Goal: Information Seeking & Learning: Check status

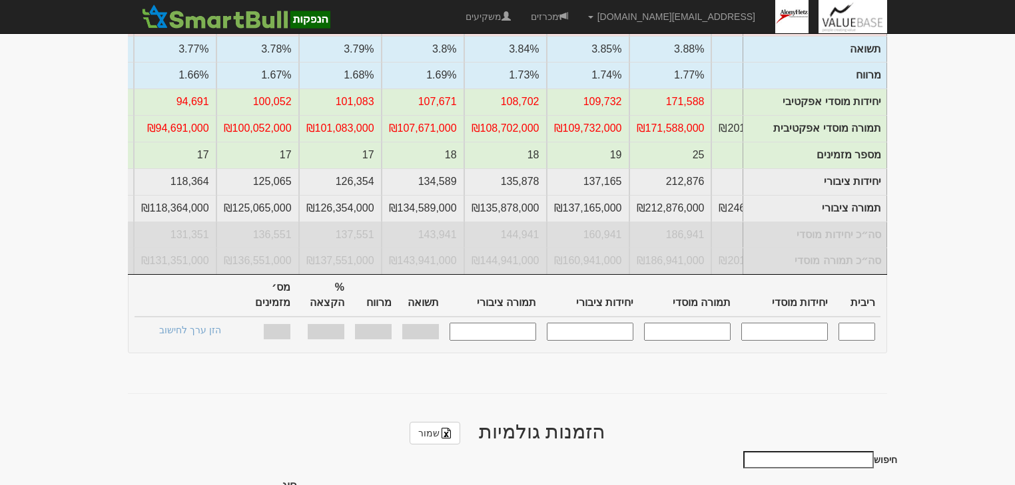
scroll to position [266, 0]
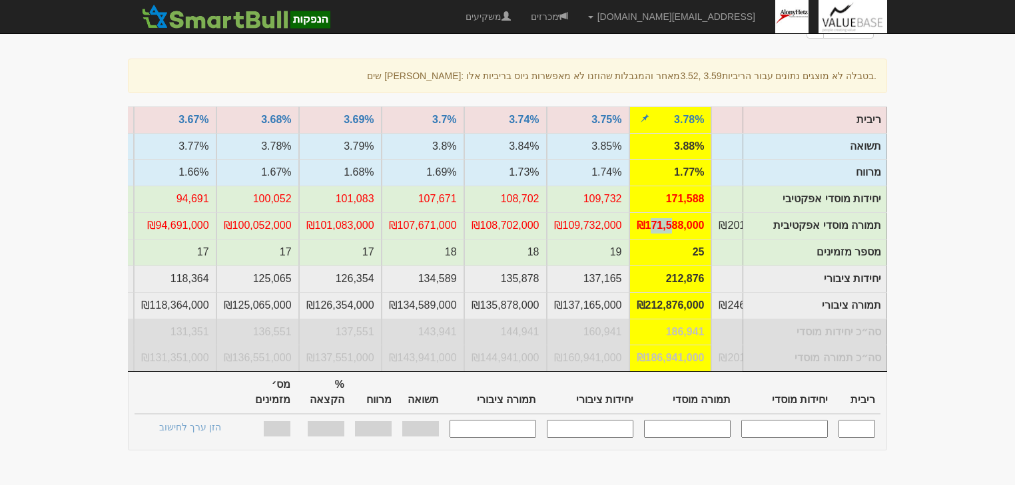
drag, startPoint x: 654, startPoint y: 178, endPoint x: 673, endPoint y: 178, distance: 18.6
click at [673, 212] on td "₪171,588,000" at bounding box center [670, 225] width 83 height 27
drag, startPoint x: 648, startPoint y: 177, endPoint x: 685, endPoint y: 180, distance: 36.8
click at [685, 212] on td "₪171,588,000" at bounding box center [670, 225] width 83 height 27
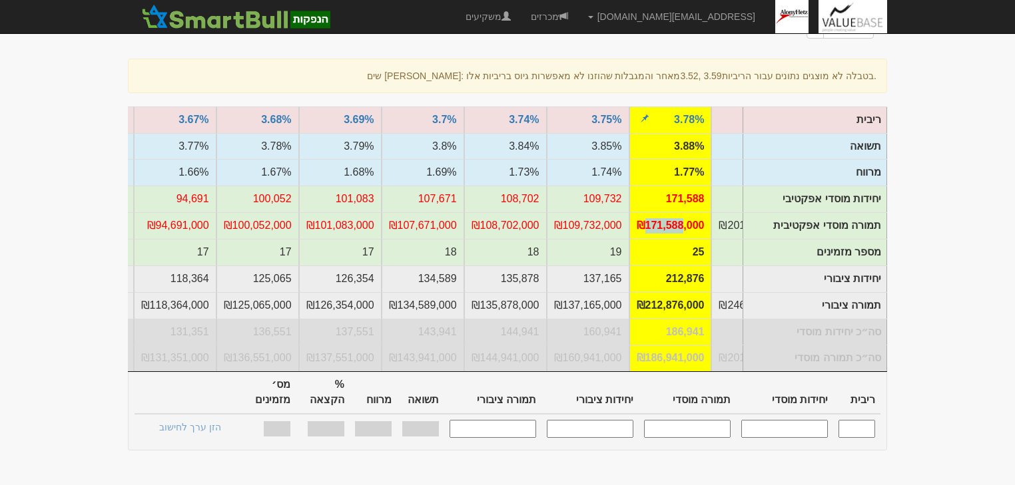
click at [685, 212] on td "₪171,588,000" at bounding box center [670, 225] width 83 height 27
drag, startPoint x: 693, startPoint y: 183, endPoint x: 666, endPoint y: 183, distance: 26.6
click at [666, 212] on td "₪171,588,000" at bounding box center [670, 225] width 83 height 27
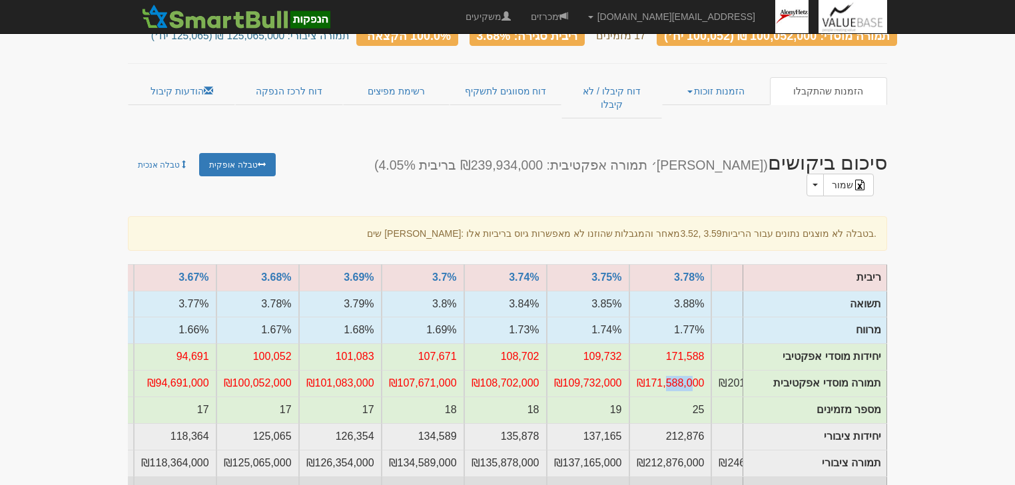
scroll to position [107, 0]
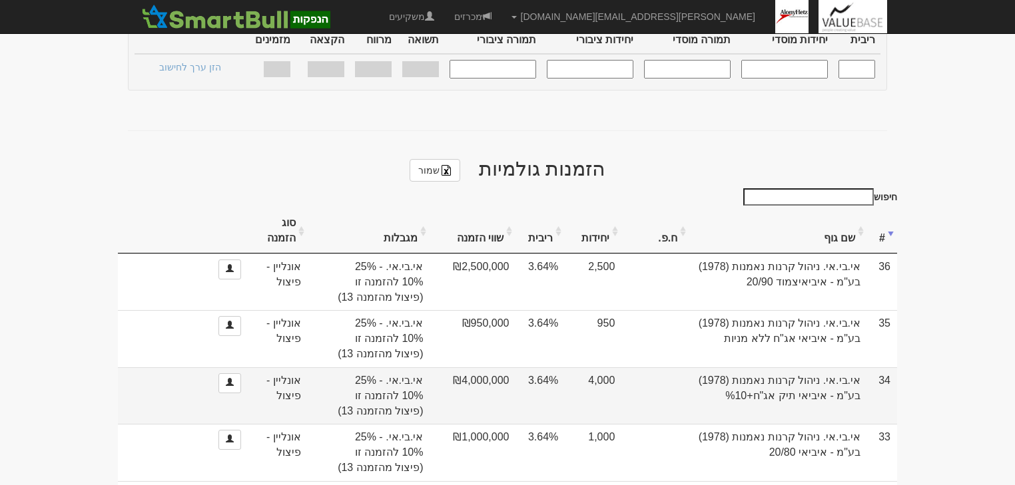
scroll to position [690, 0]
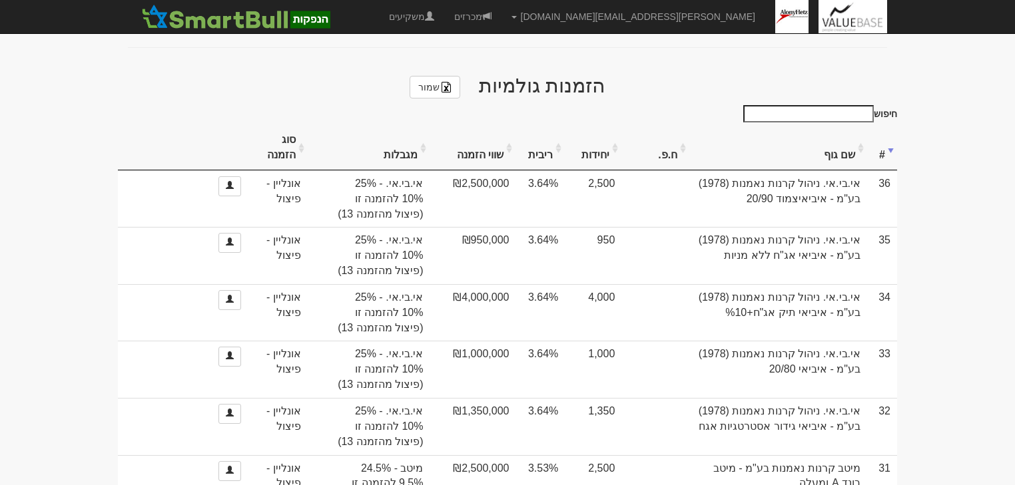
click at [535, 126] on th "ריבית" at bounding box center [539, 148] width 49 height 45
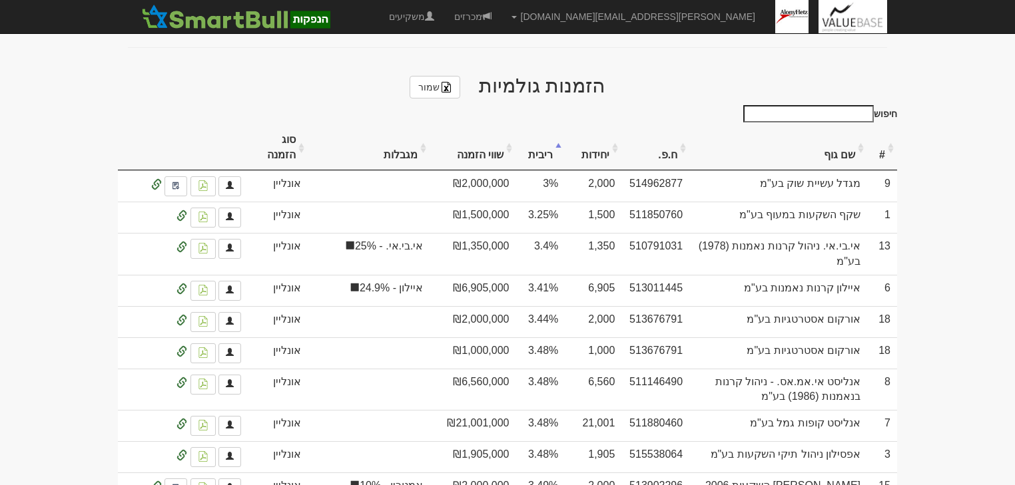
click at [535, 126] on th "ריבית" at bounding box center [539, 148] width 49 height 45
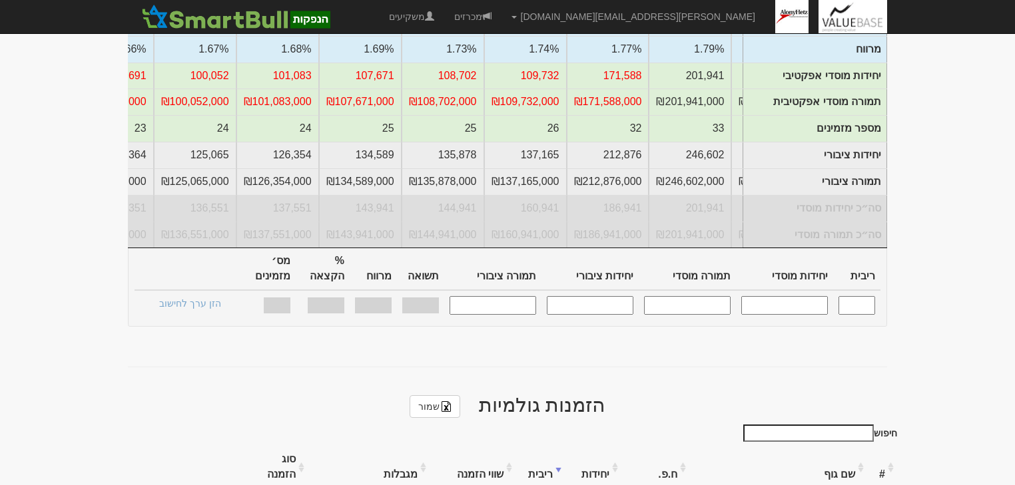
scroll to position [104, 0]
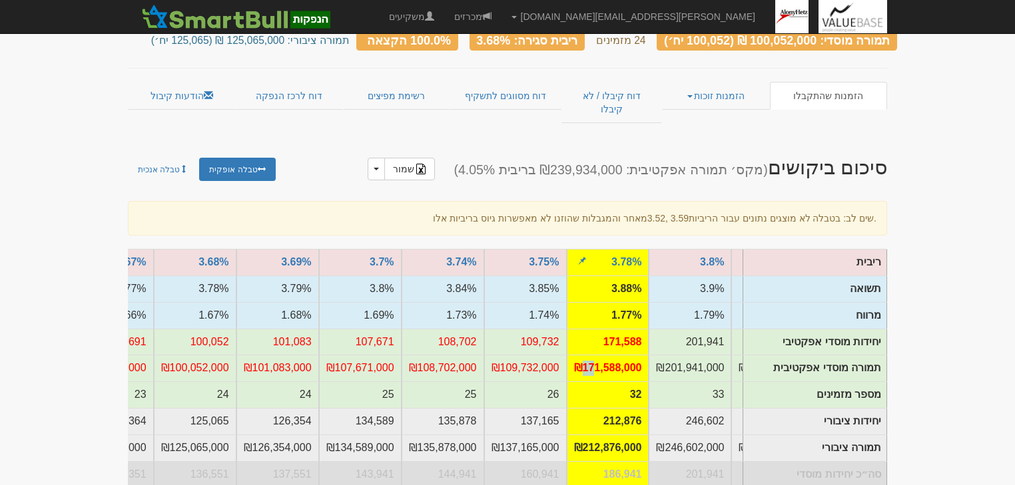
drag, startPoint x: 581, startPoint y: 341, endPoint x: 596, endPoint y: 341, distance: 14.7
click at [596, 355] on td "₪171,588,000" at bounding box center [608, 368] width 83 height 27
click at [610, 355] on td "₪171,588,000" at bounding box center [608, 368] width 83 height 27
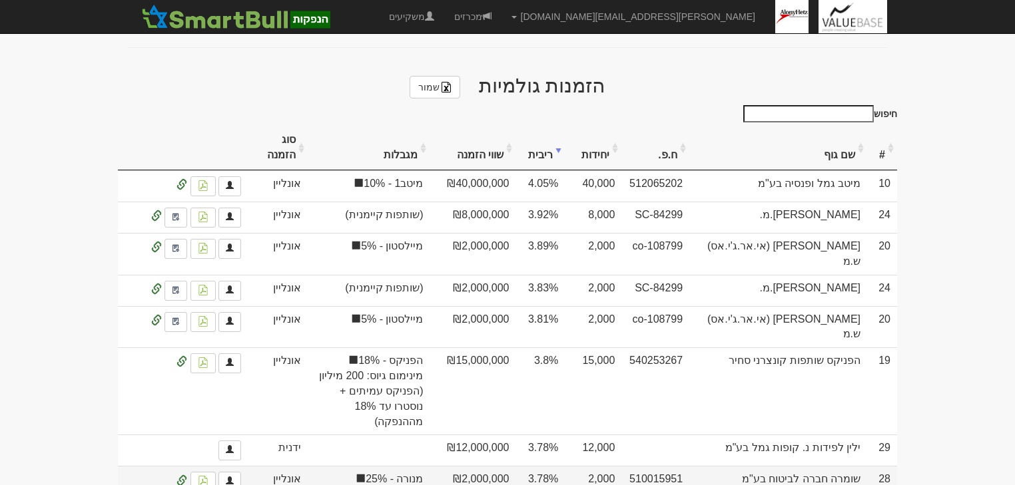
scroll to position [743, 0]
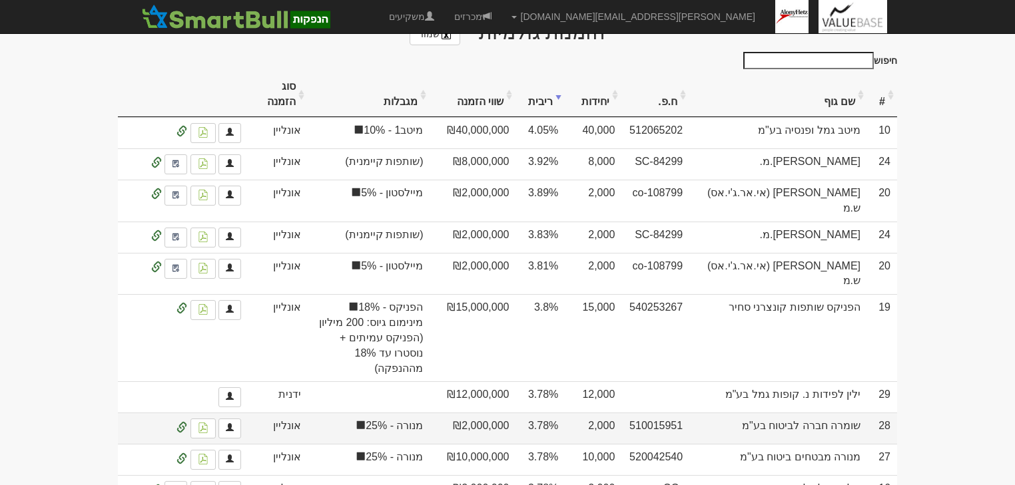
drag, startPoint x: 782, startPoint y: 350, endPoint x: 825, endPoint y: 353, distance: 42.7
click at [825, 413] on td "שומרה חברה לביטוח בע"מ" at bounding box center [778, 428] width 178 height 31
click at [824, 413] on td "שומרה חברה לביטוח בע"מ" at bounding box center [778, 428] width 178 height 31
drag, startPoint x: 846, startPoint y: 354, endPoint x: 784, endPoint y: 348, distance: 62.3
click at [784, 413] on td "שומרה חברה לביטוח בע"מ" at bounding box center [778, 428] width 178 height 31
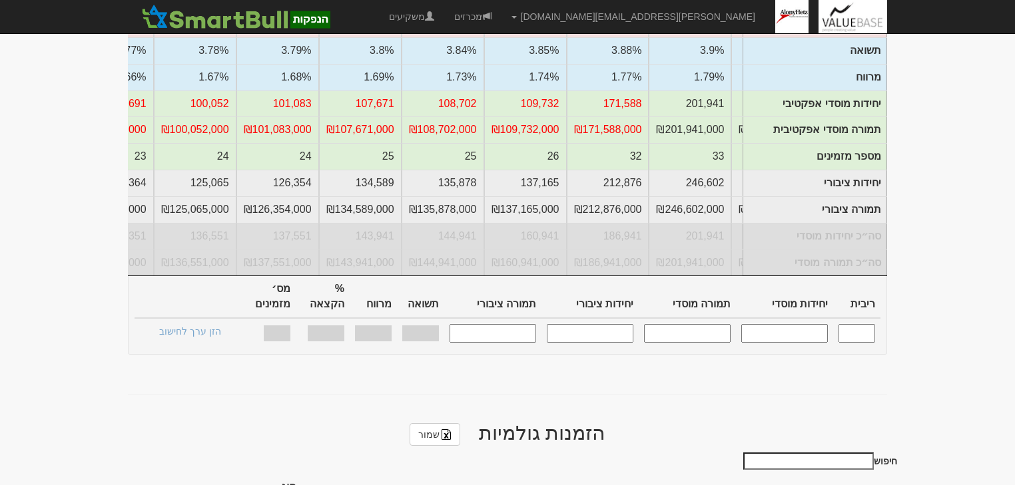
scroll to position [264, 0]
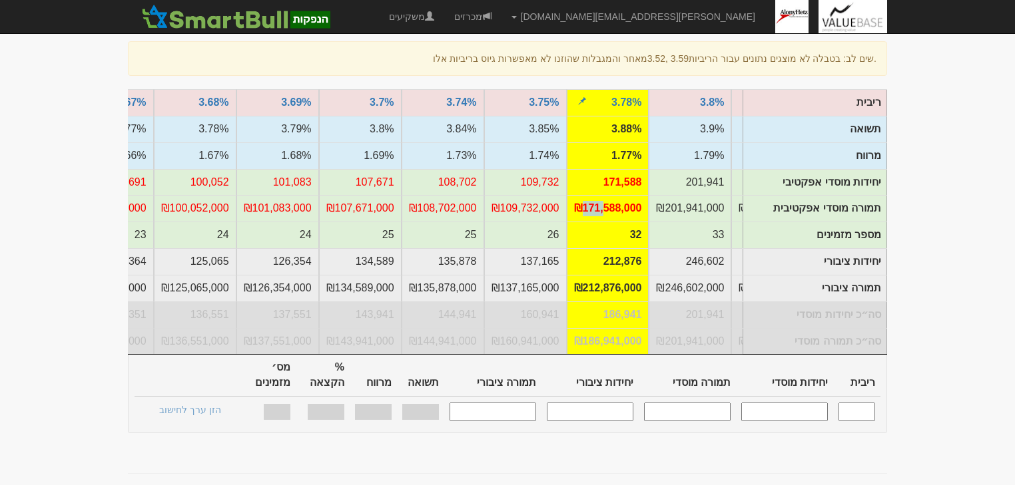
drag, startPoint x: 585, startPoint y: 180, endPoint x: 604, endPoint y: 180, distance: 18.6
click at [604, 195] on td "₪171,588,000" at bounding box center [608, 208] width 83 height 27
click at [618, 195] on td "₪171,588,000" at bounding box center [608, 208] width 83 height 27
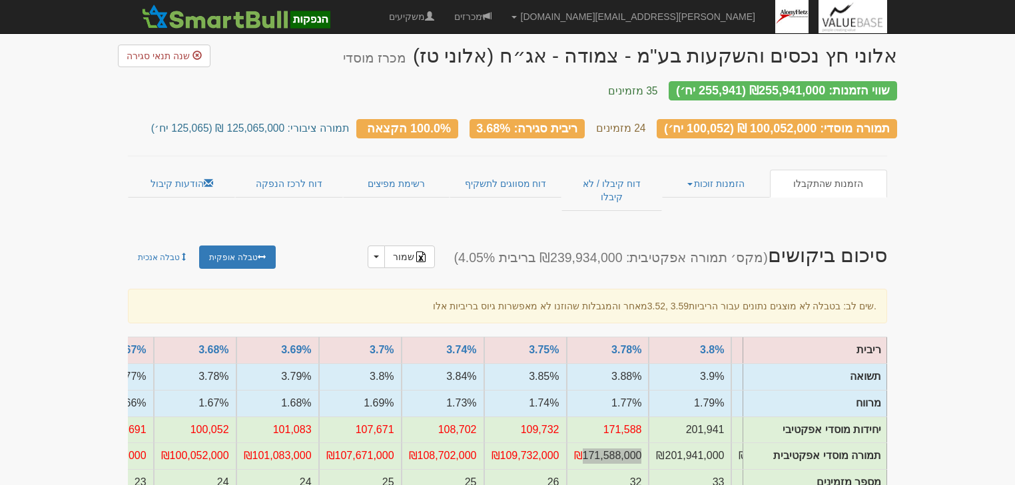
scroll to position [0, 0]
